Goal: Task Accomplishment & Management: Use online tool/utility

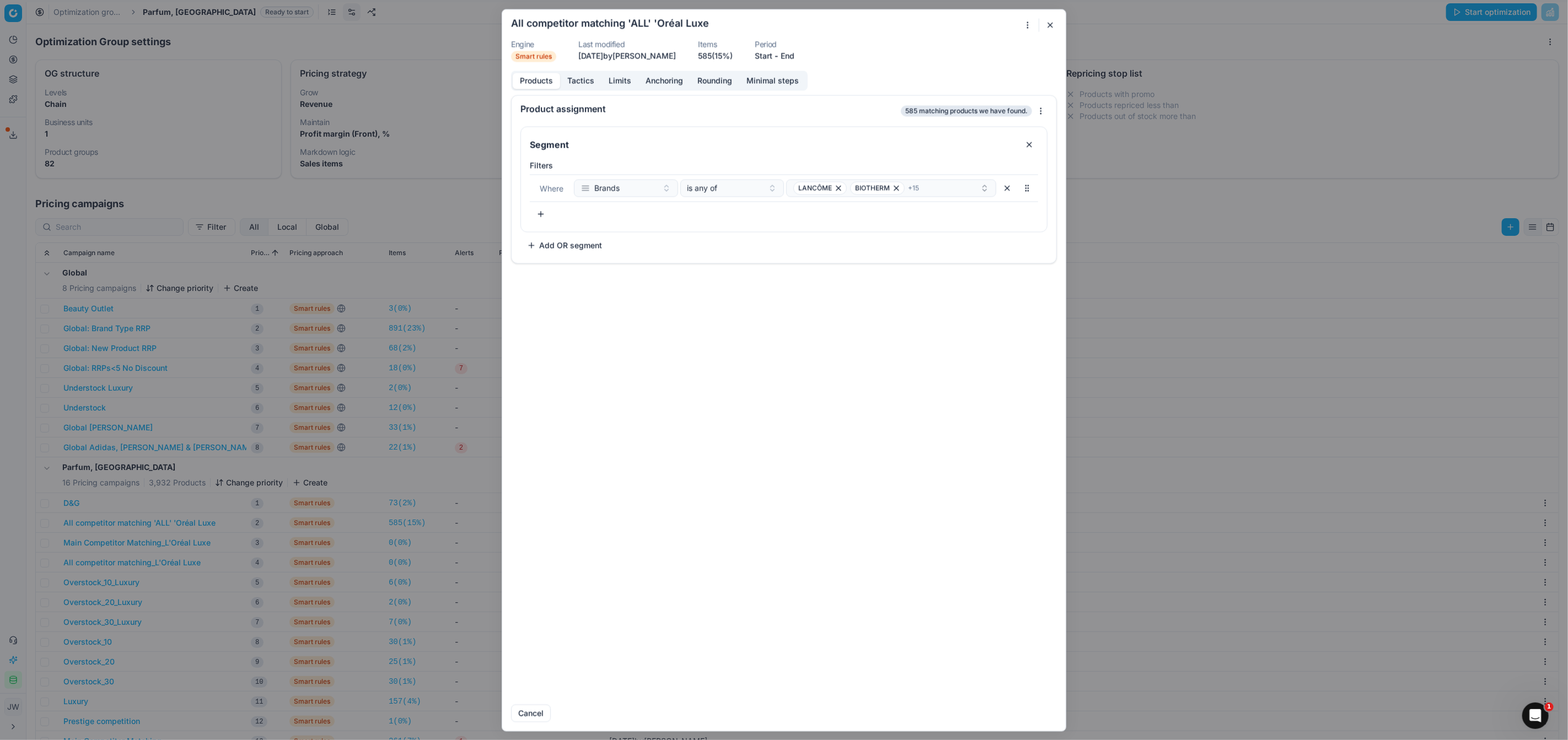
scroll to position [169, 0]
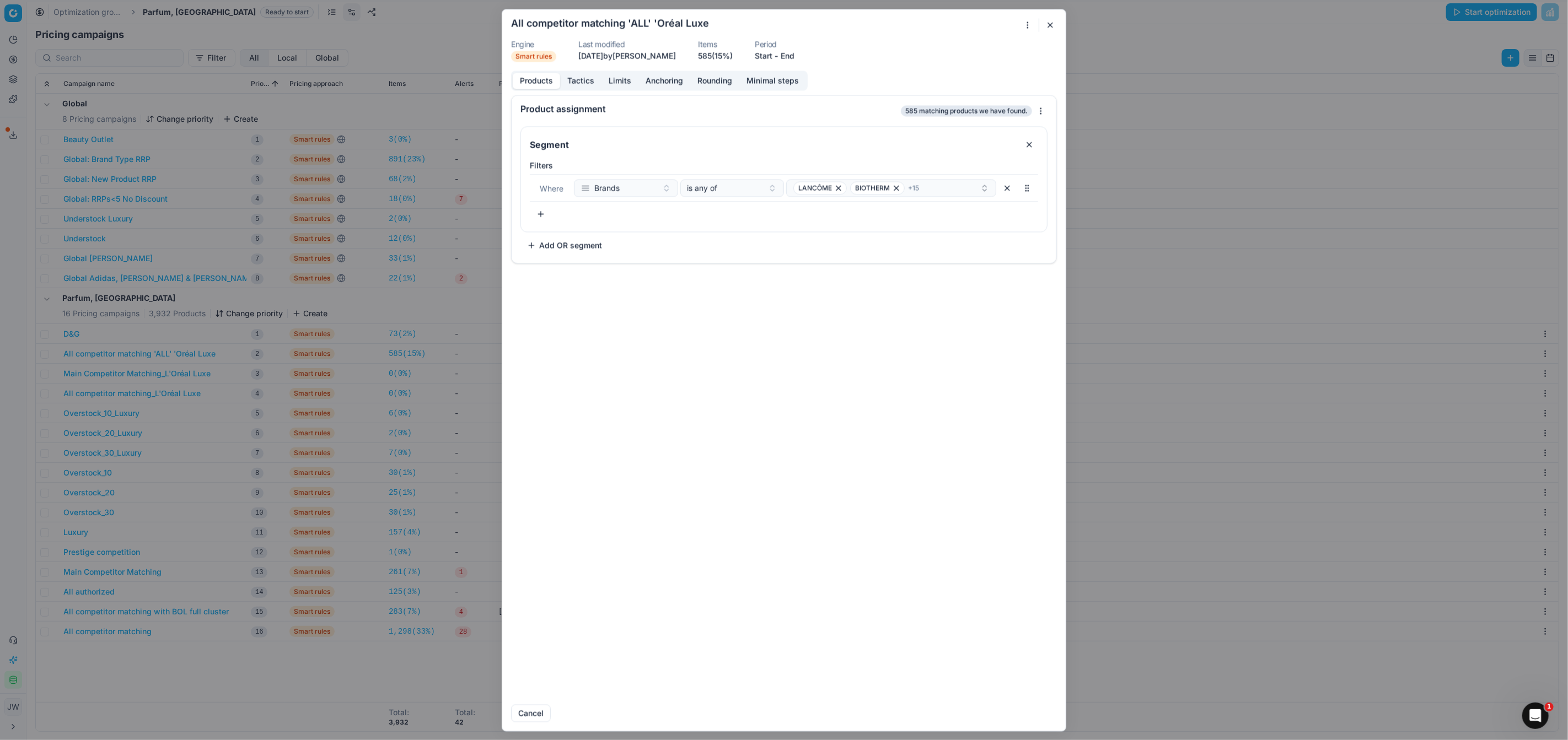
click at [1055, 25] on button "button" at bounding box center [1050, 25] width 14 height 14
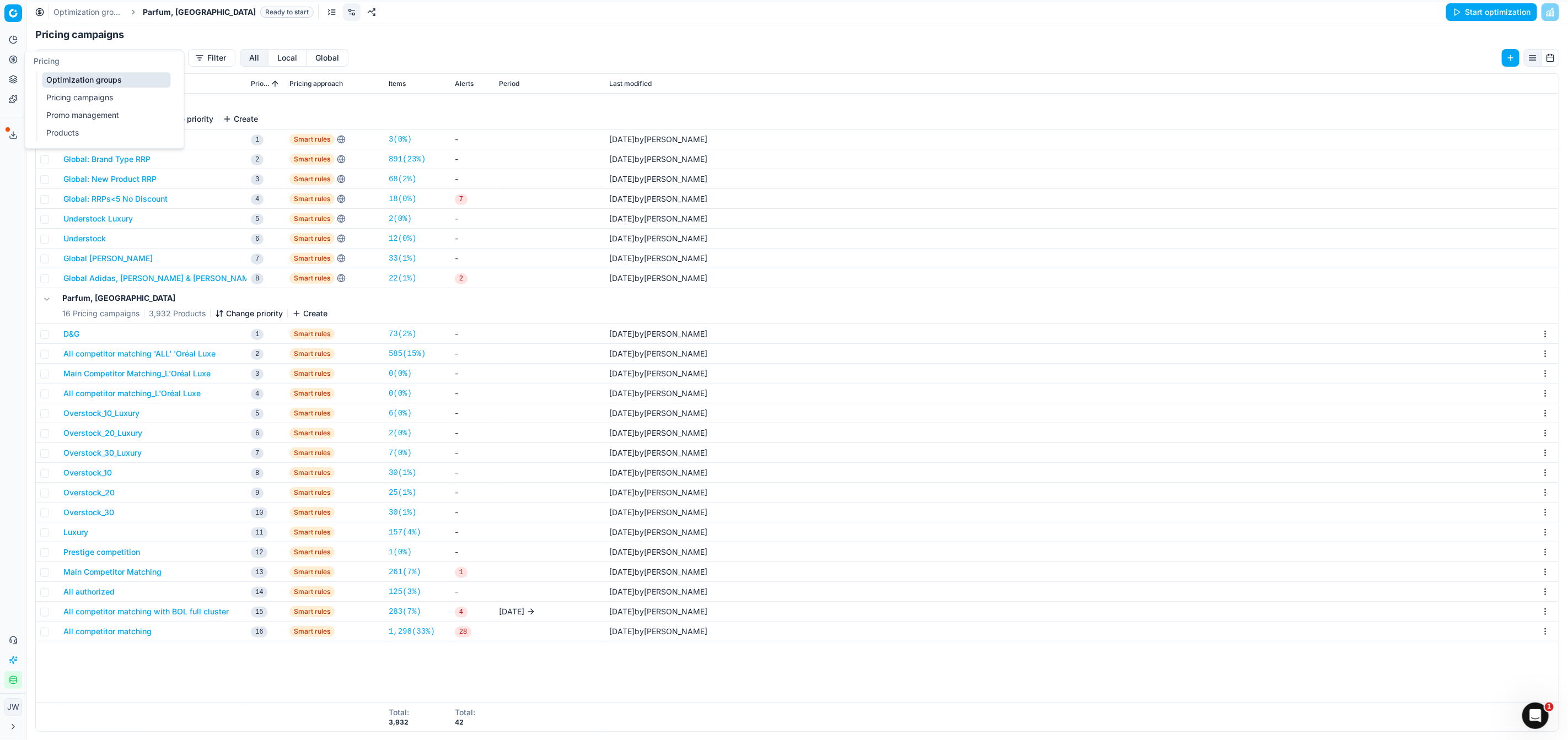
click at [14, 59] on icon at bounding box center [13, 58] width 3 height 3
click at [61, 85] on link "Optimization groups" at bounding box center [106, 80] width 129 height 15
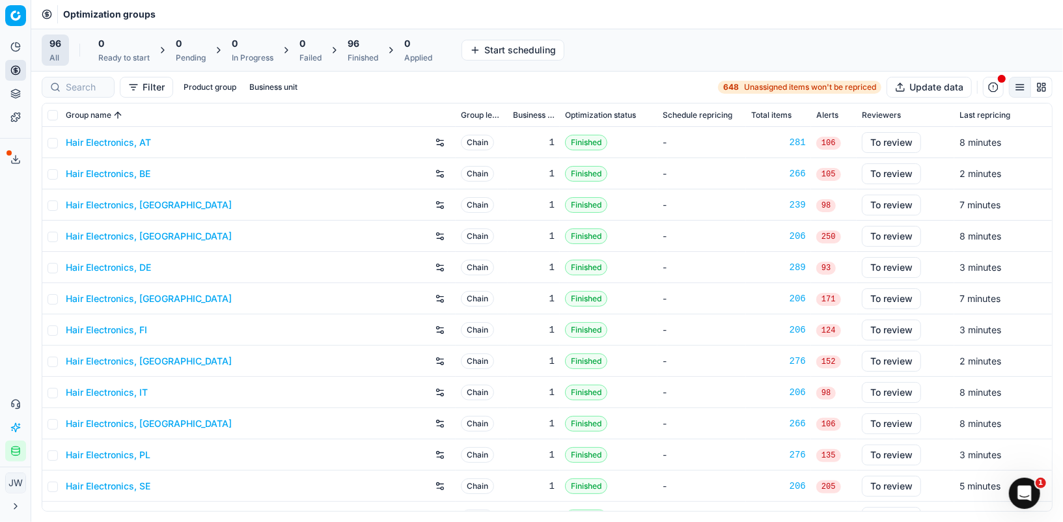
click at [362, 51] on div "96 Finished" at bounding box center [363, 50] width 31 height 26
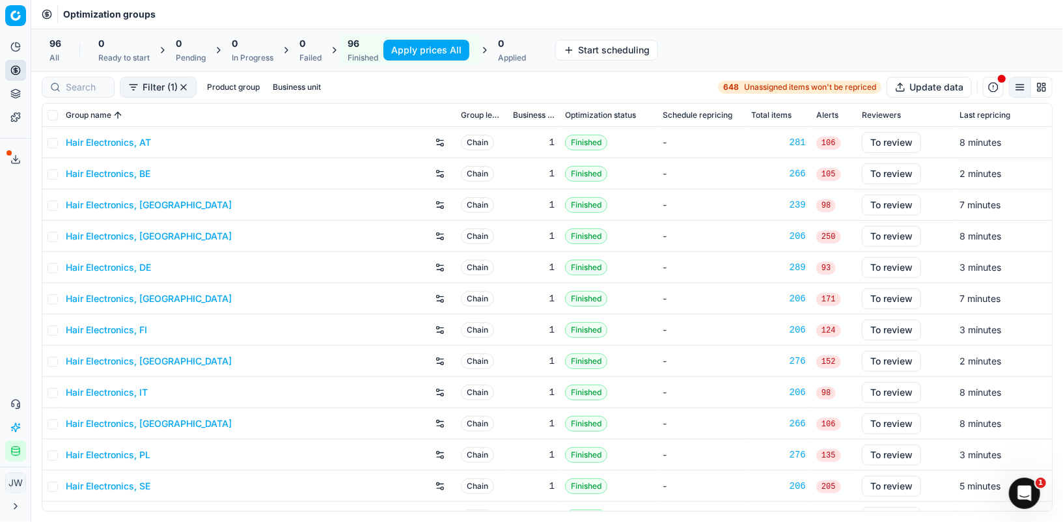
click at [414, 46] on button "Apply prices All" at bounding box center [426, 50] width 86 height 21
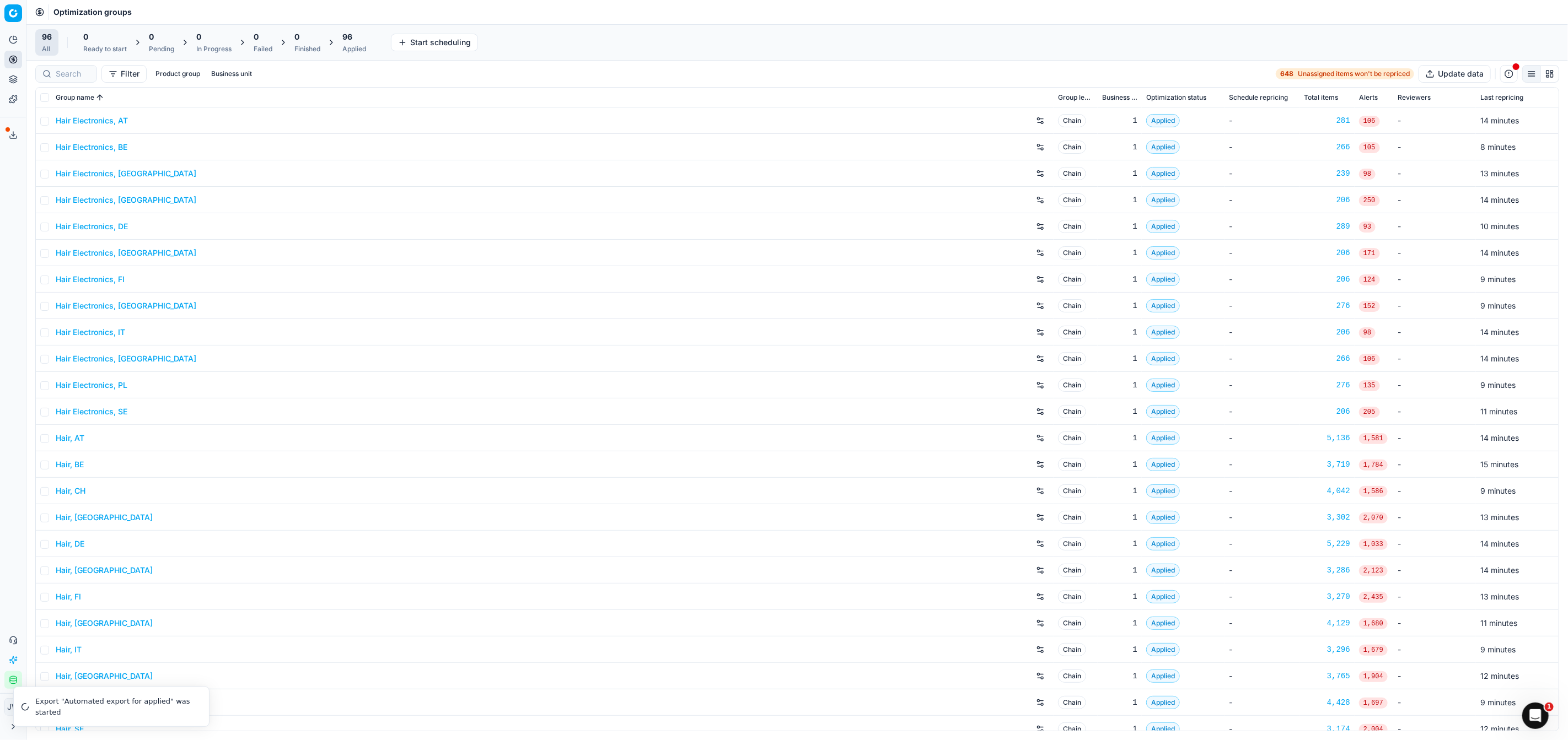
click at [361, 41] on div "96" at bounding box center [354, 36] width 24 height 11
click at [407, 47] on button "Export prices All" at bounding box center [407, 42] width 75 height 18
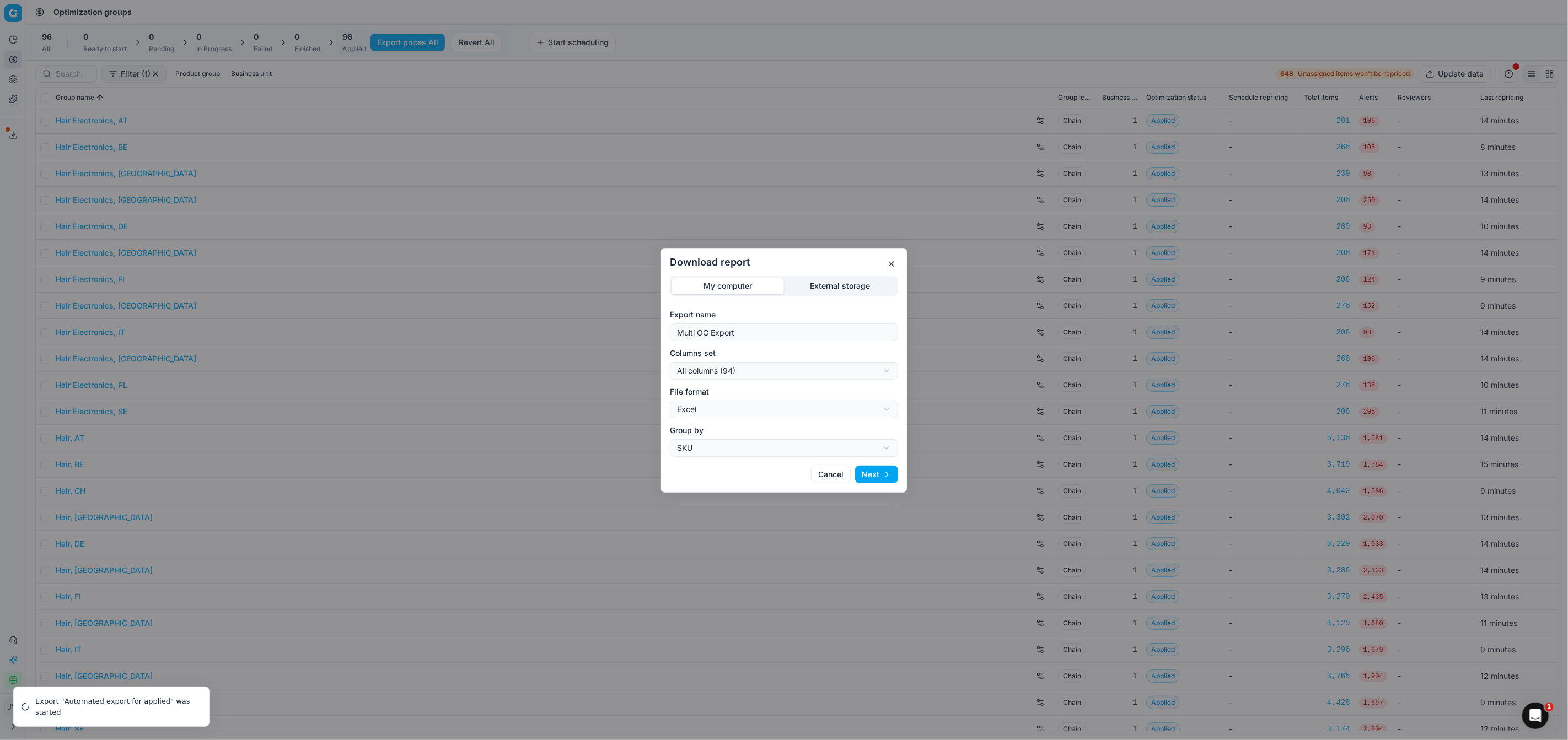
click at [719, 422] on form "Export name Multi OG Export Columns set All columns (94) All columns (94) Curre…" at bounding box center [784, 383] width 228 height 147
click at [719, 416] on div "Download report My computer External storage Export name Multi OG Export Column…" at bounding box center [784, 370] width 1568 height 740
select select "csv"
click at [729, 378] on div "Download report My computer External storage Export name Multi OG Export Column…" at bounding box center [784, 370] width 1568 height 740
select select "custom"
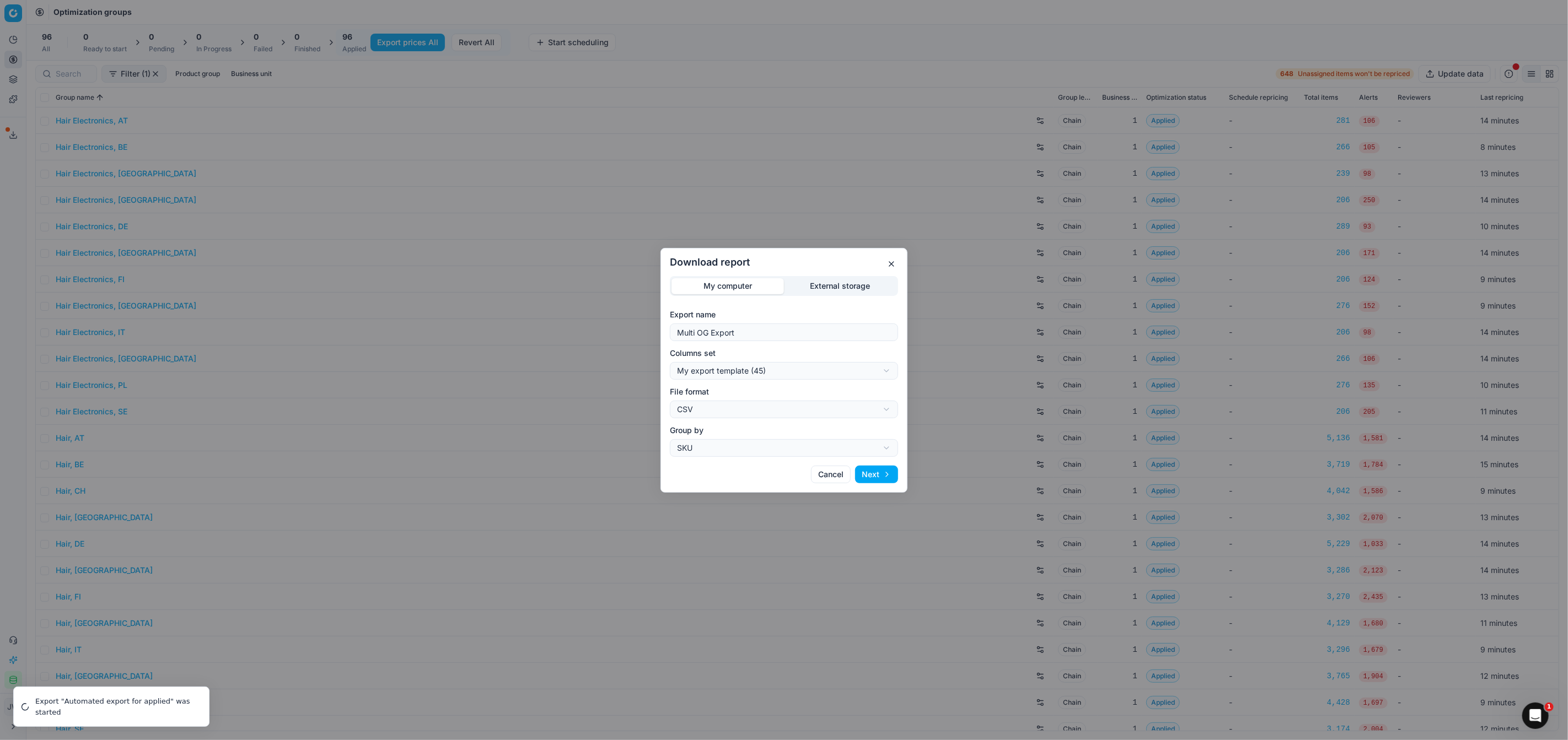
click at [866, 473] on button "Next" at bounding box center [876, 474] width 43 height 18
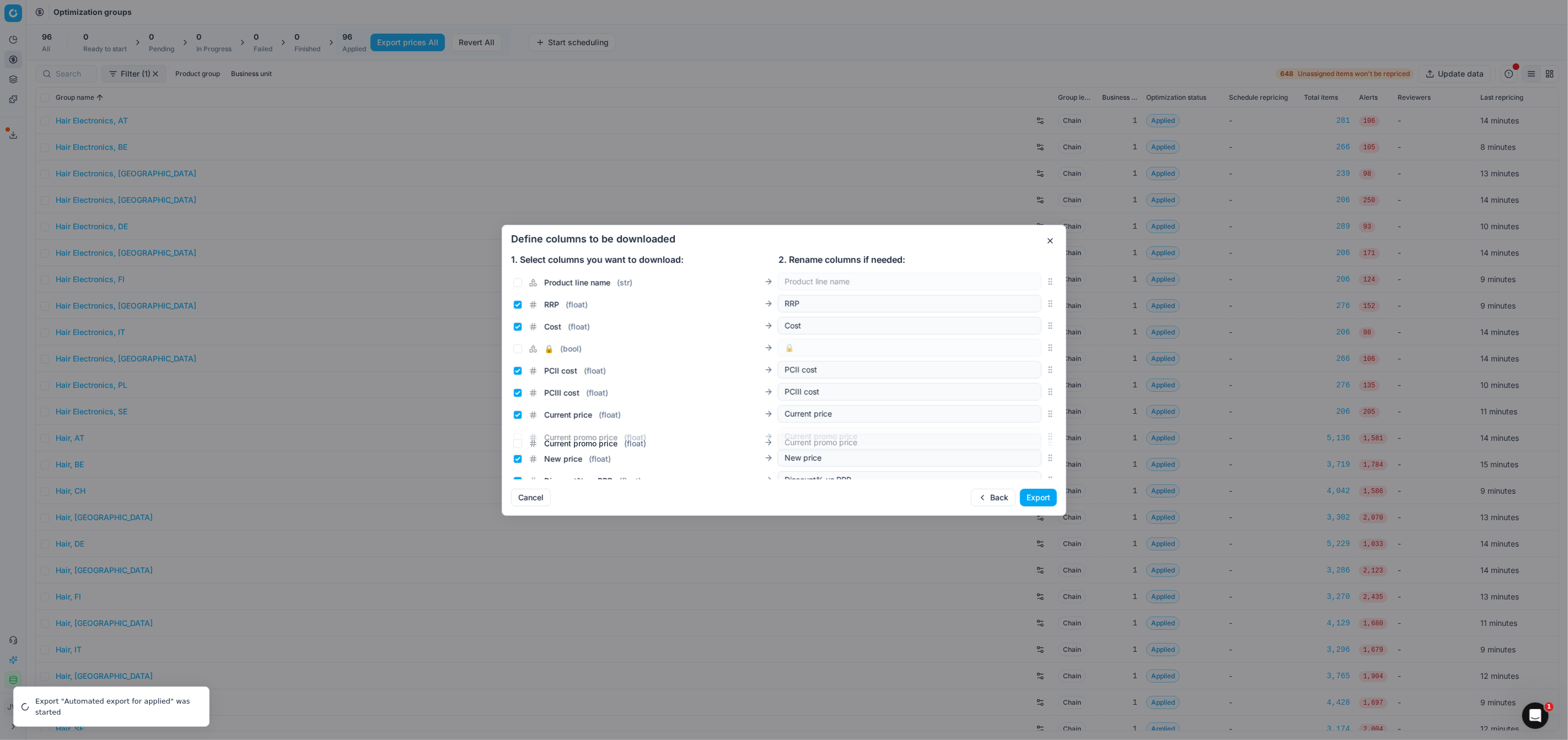
scroll to position [138, 0]
drag, startPoint x: 1048, startPoint y: 373, endPoint x: 1000, endPoint y: 412, distance: 61.8
click at [1000, 412] on div "Current promo price ( float ) Current promo price" at bounding box center [784, 406] width 546 height 22
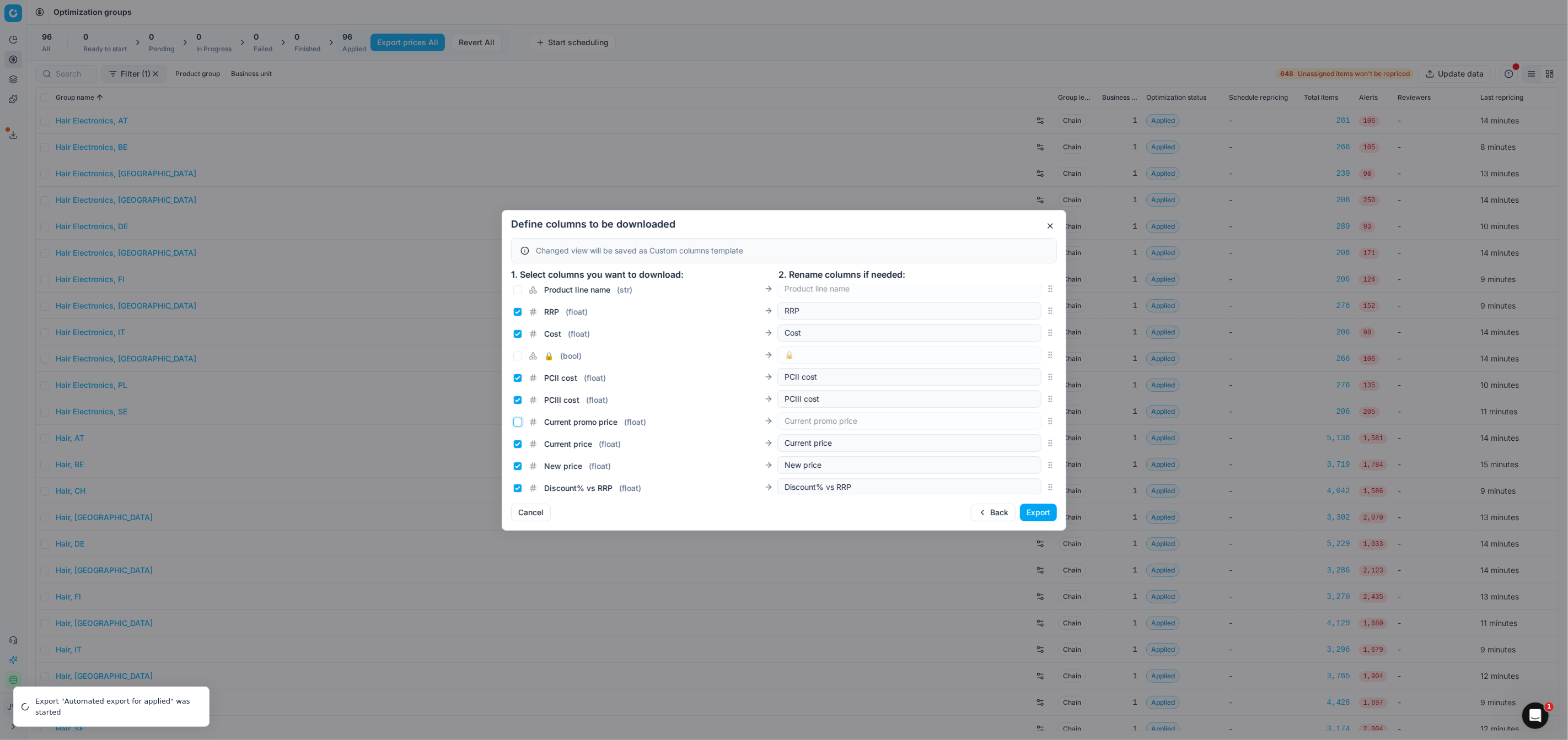
click at [518, 422] on input "Current promo price ( float )" at bounding box center [518, 422] width 8 height 8
checkbox input "true"
click at [517, 441] on input "Current price ( float )" at bounding box center [518, 444] width 8 height 8
checkbox input "false"
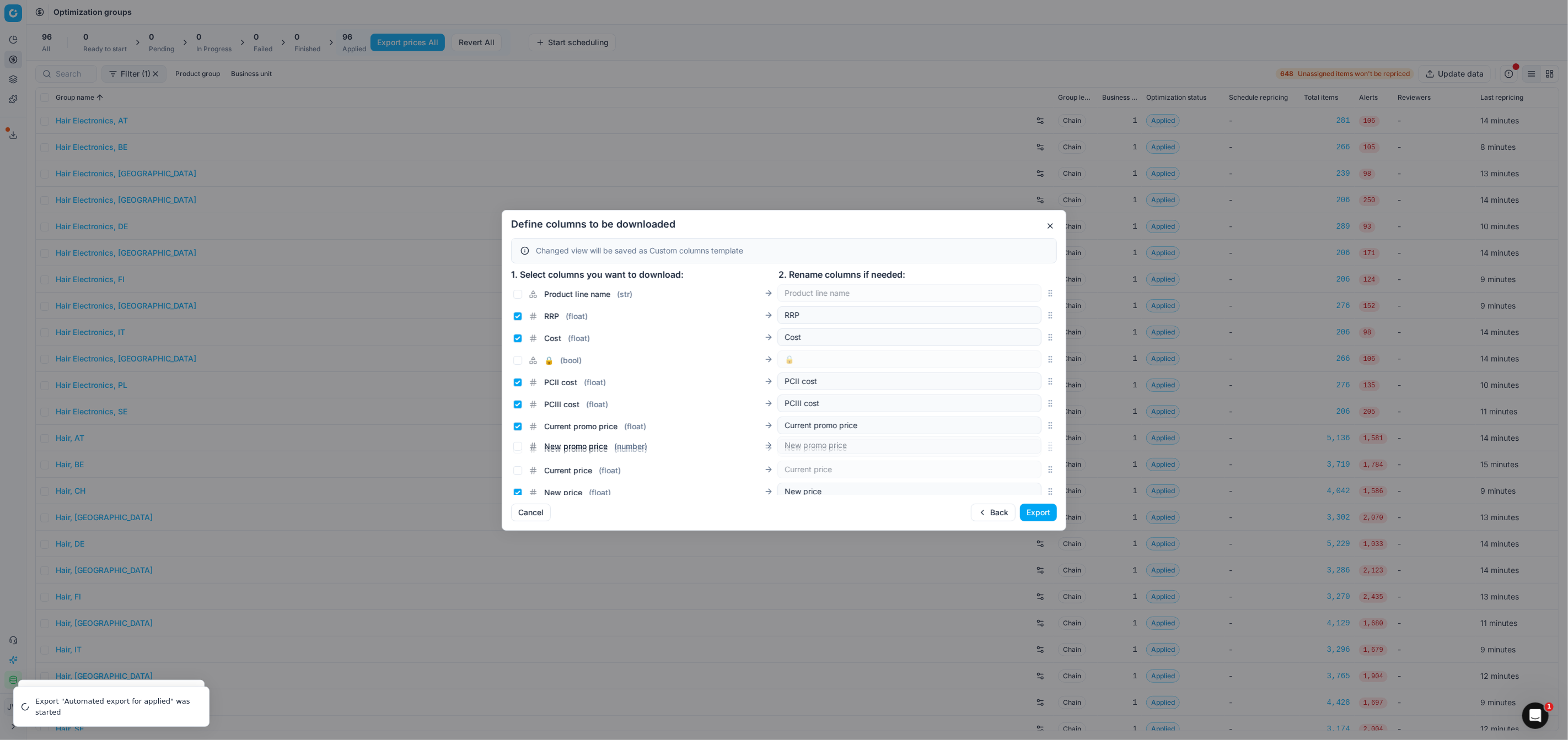
drag, startPoint x: 1047, startPoint y: 399, endPoint x: 1003, endPoint y: 445, distance: 63.7
click at [1003, 445] on div "New promo price ( number ) New promo price" at bounding box center [784, 448] width 546 height 22
click at [517, 432] on input "New price ( float )" at bounding box center [518, 432] width 8 height 8
checkbox input "false"
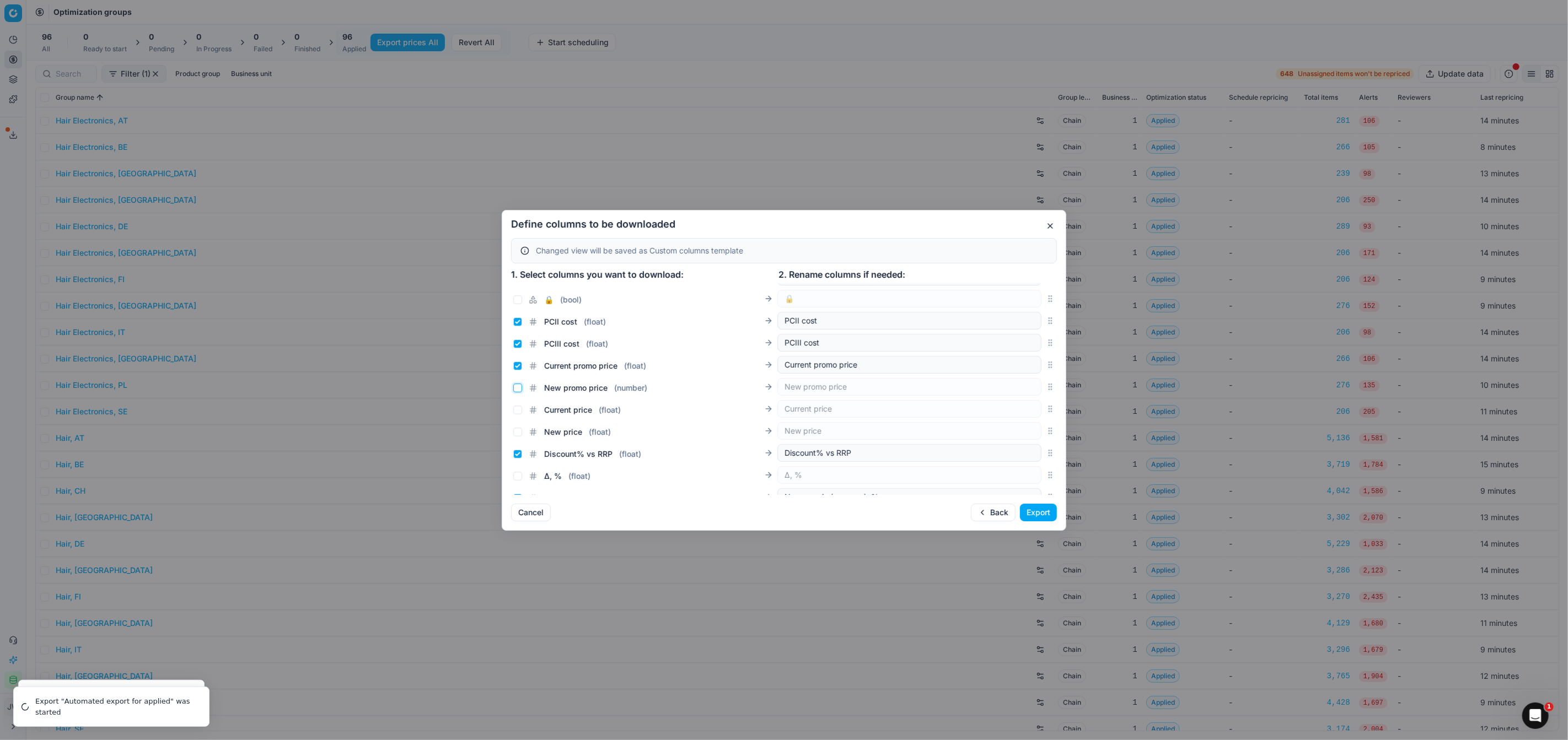
click at [518, 389] on input "New promo price ( number )" at bounding box center [518, 388] width 8 height 8
checkbox input "true"
click at [538, 515] on button "Cancel" at bounding box center [530, 512] width 40 height 18
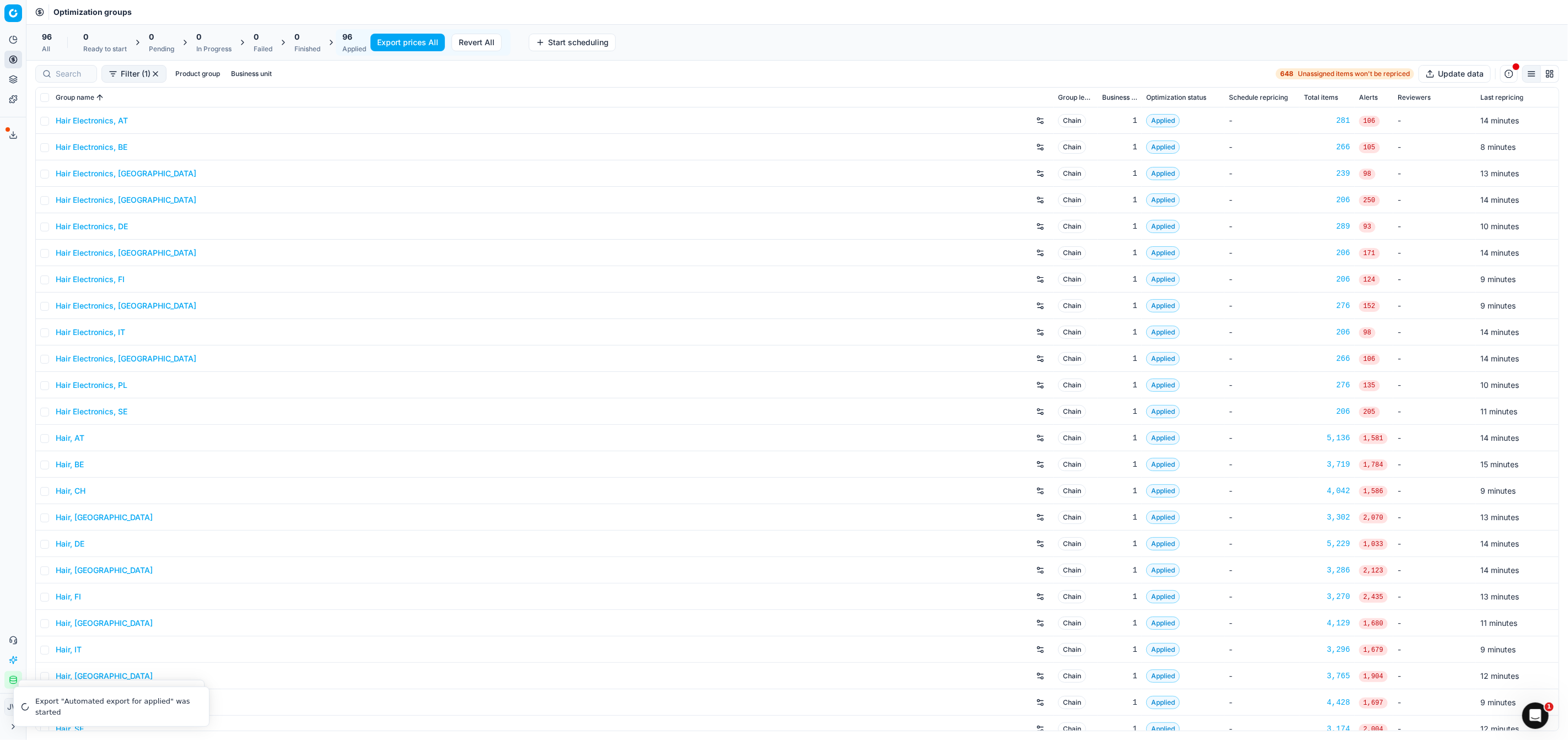
click at [407, 41] on button "Export prices All" at bounding box center [407, 42] width 75 height 18
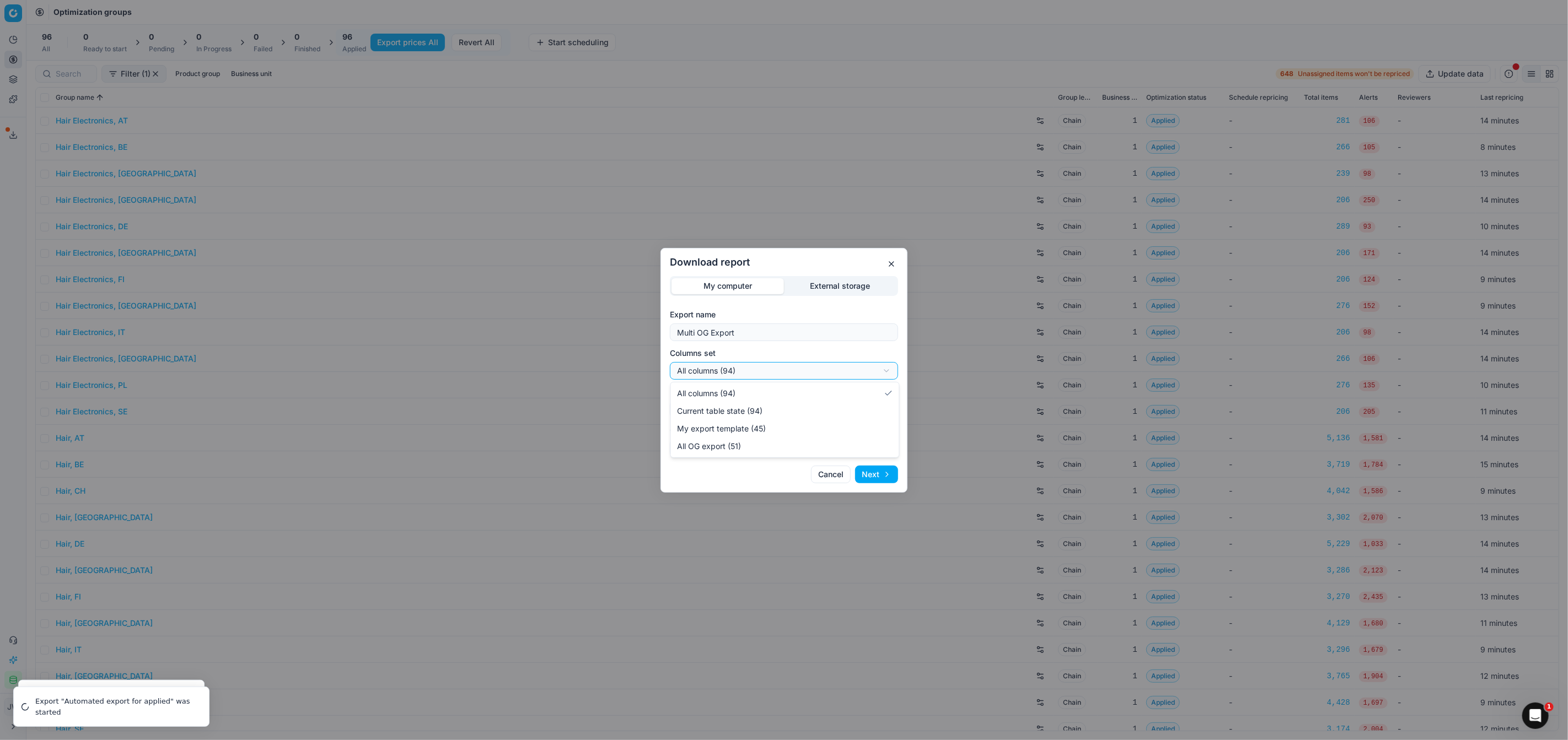
click at [727, 367] on div "Download report My computer External storage Export name Multi OG Export Column…" at bounding box center [784, 370] width 1568 height 740
select select "custom"
click at [726, 408] on div "Download report My computer External storage Export name Multi OG Export Column…" at bounding box center [784, 370] width 1568 height 740
select select "csv"
click at [878, 476] on button "Next" at bounding box center [876, 474] width 43 height 18
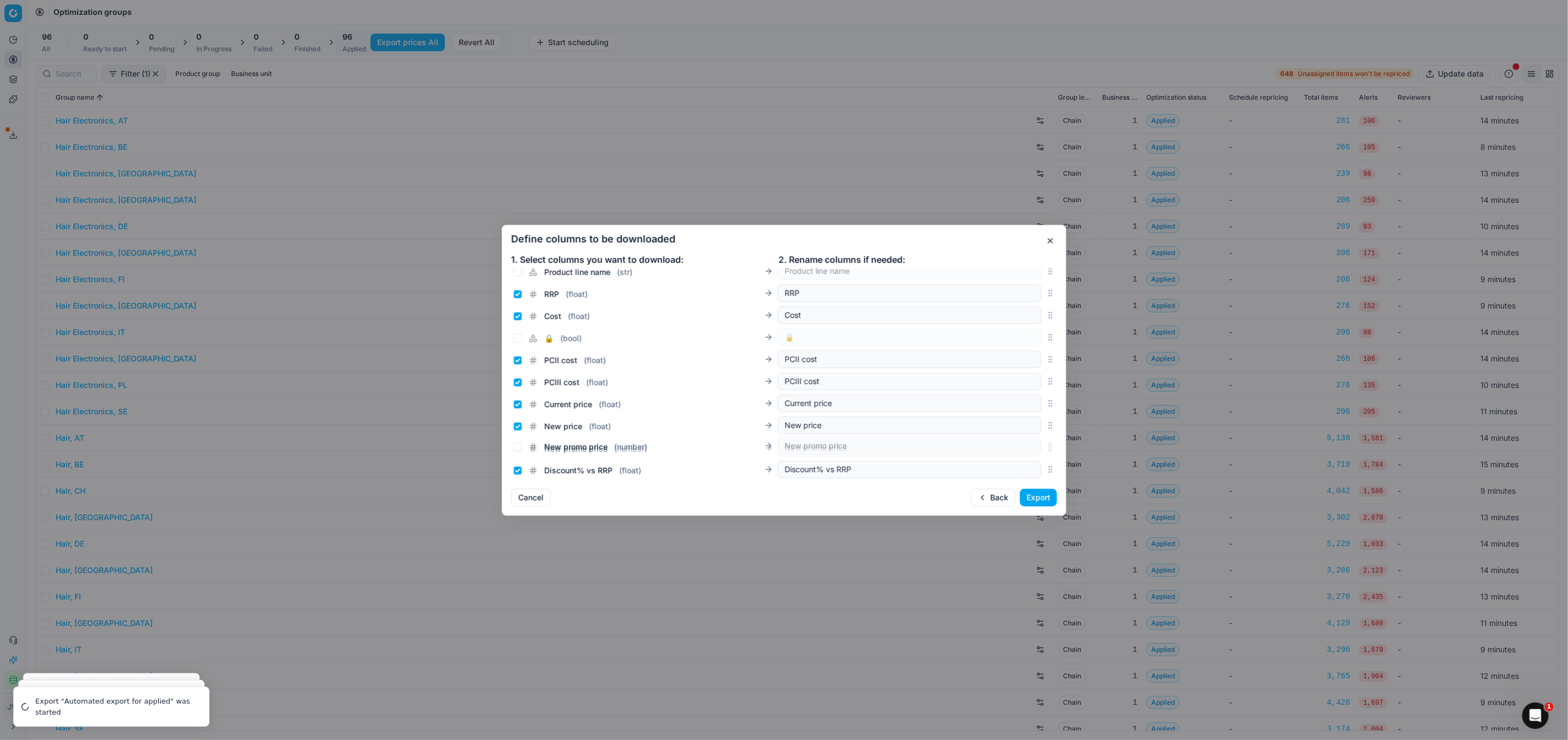
scroll to position [179, 0]
drag, startPoint x: 1049, startPoint y: 374, endPoint x: 1000, endPoint y: 363, distance: 50.2
click at [1000, 363] on div "New promo price ( number ) New promo price" at bounding box center [784, 365] width 546 height 22
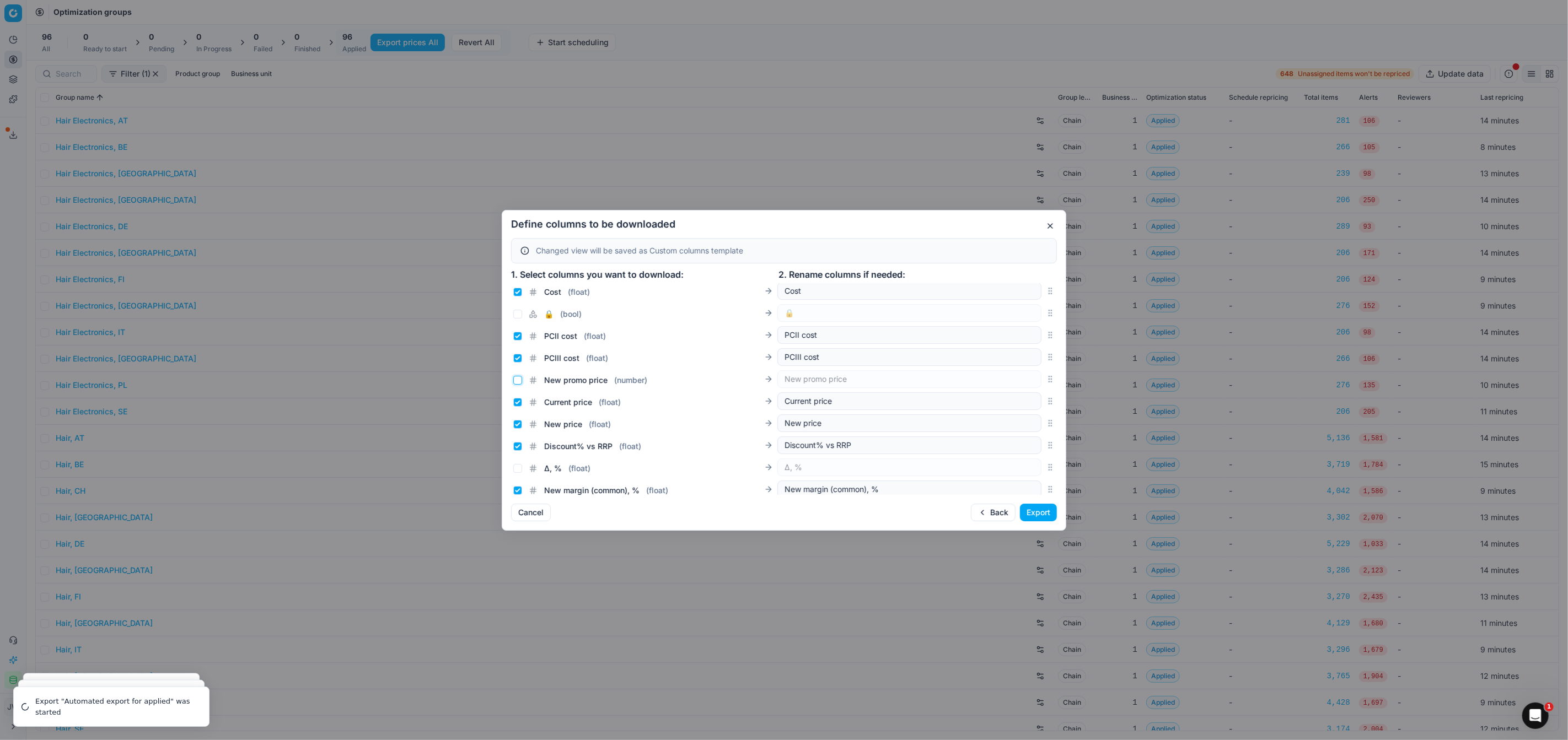
click at [515, 379] on input "New promo price ( number )" at bounding box center [518, 380] width 8 height 8
checkbox input "true"
click at [518, 400] on input "Current price ( float )" at bounding box center [518, 402] width 8 height 8
checkbox input "false"
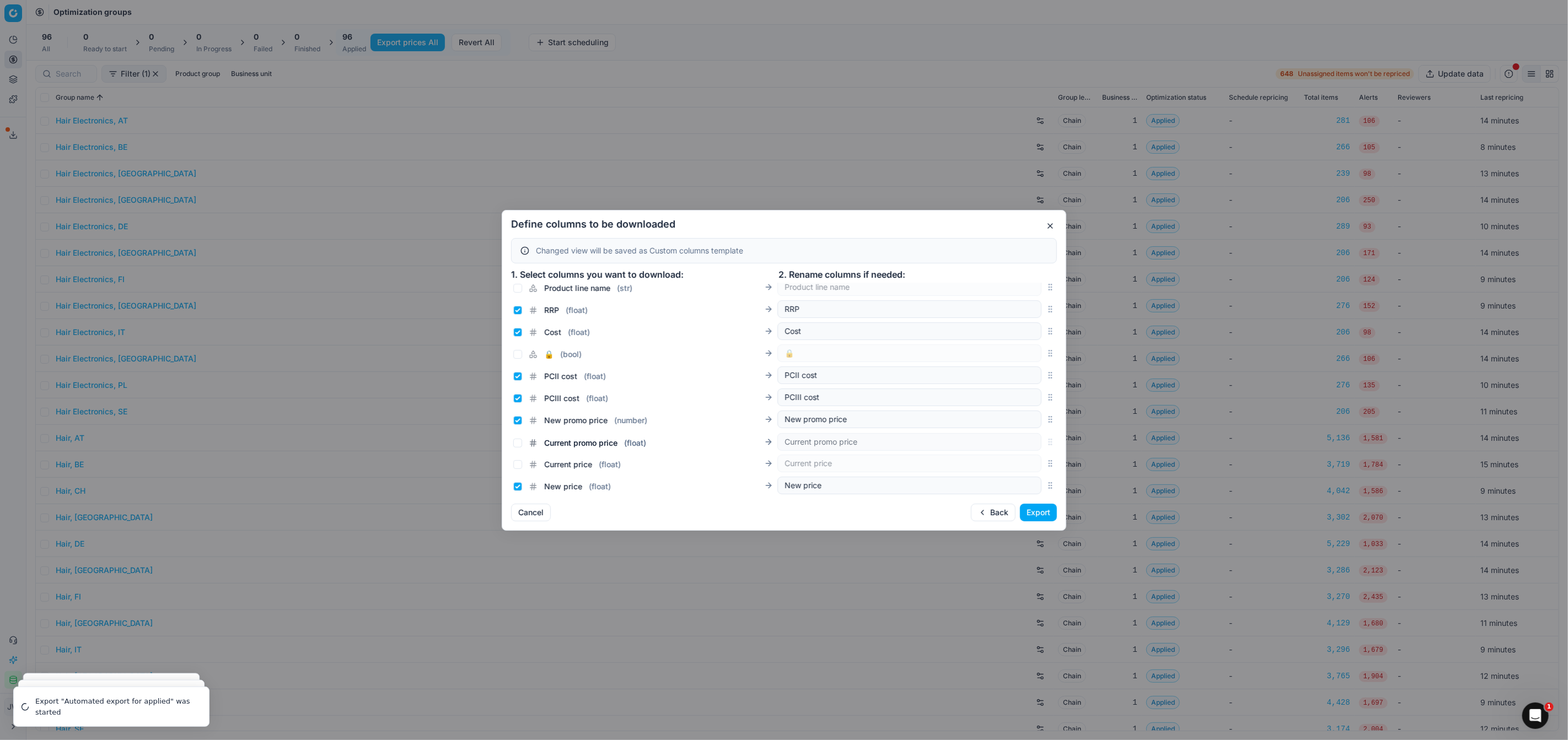
drag, startPoint x: 1050, startPoint y: 405, endPoint x: 999, endPoint y: 443, distance: 63.6
click at [999, 443] on div "Current promo price ( float ) Current promo price" at bounding box center [784, 442] width 546 height 22
click at [517, 401] on input "Current promo price ( float )" at bounding box center [518, 402] width 8 height 8
checkbox input "true"
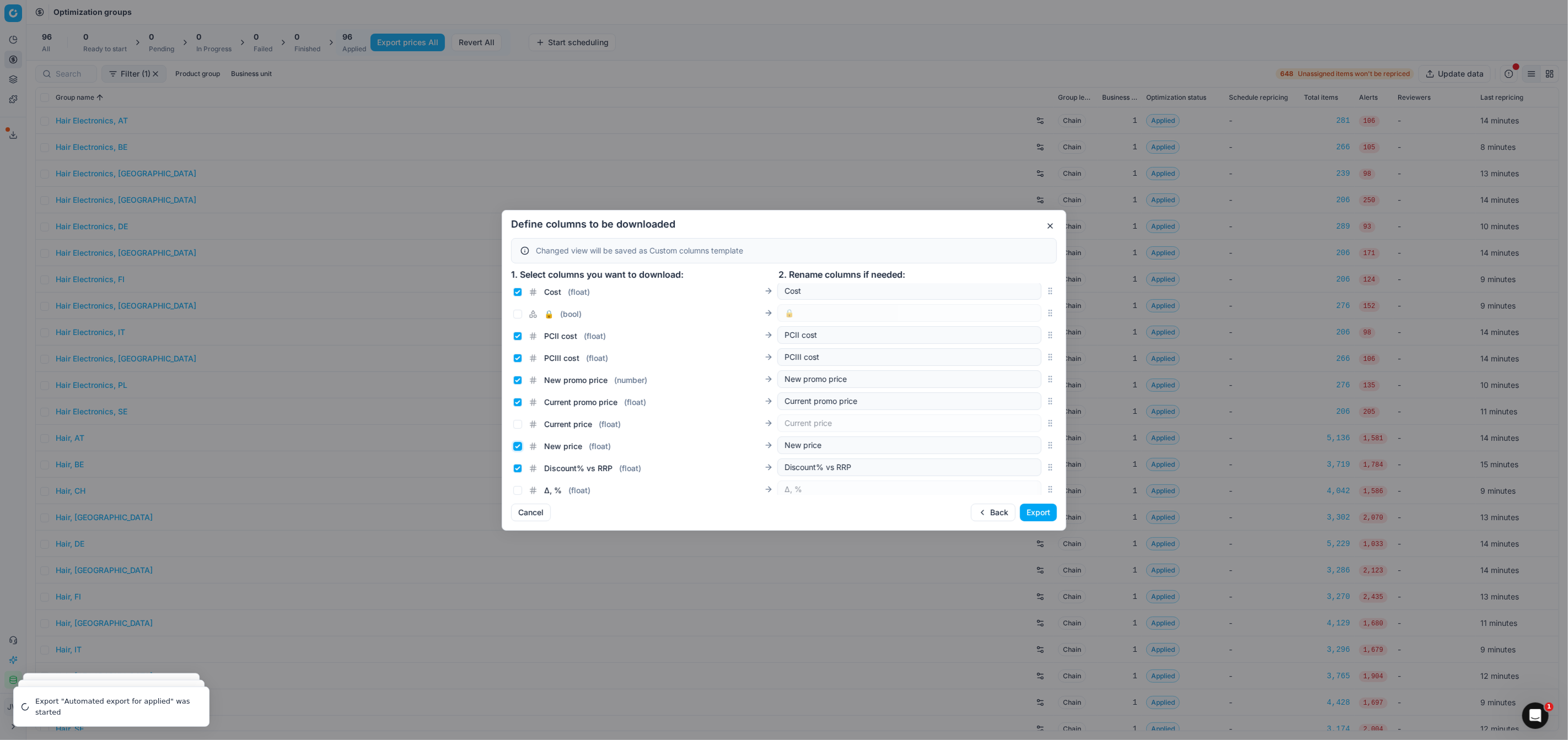
click at [515, 445] on input "New price ( float )" at bounding box center [518, 446] width 8 height 8
checkbox input "false"
click at [1036, 514] on button "Export" at bounding box center [1039, 512] width 37 height 18
